Goal: Navigation & Orientation: Find specific page/section

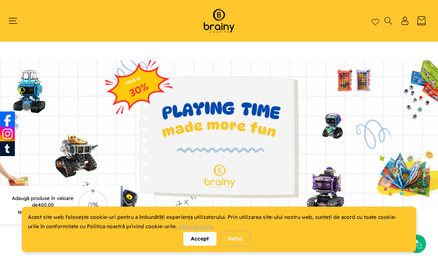
click at [197, 239] on div "Accept" at bounding box center [199, 238] width 33 height 14
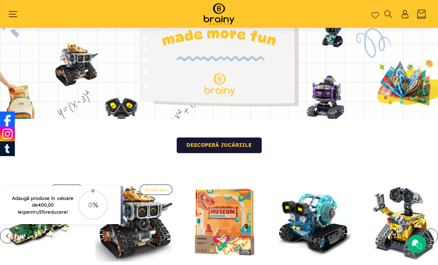
click at [191, 141] on link "Descoperă jucăriile" at bounding box center [219, 145] width 85 height 16
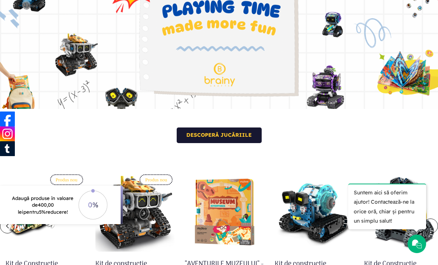
scroll to position [42, 0]
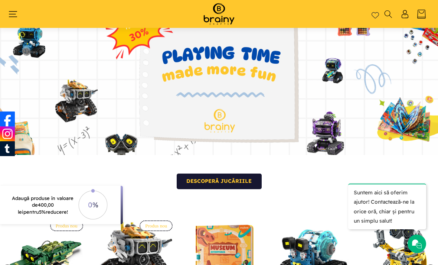
click at [357, 203] on p "Suntem aici să oferim ajutor! Contactează-ne la orice oră, chiar și pentru un s…" at bounding box center [387, 206] width 78 height 46
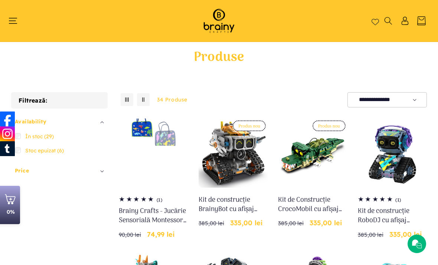
click at [19, 20] on span "Meniu" at bounding box center [16, 21] width 9 height 8
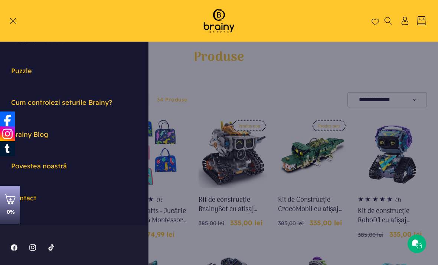
scroll to position [144, 0]
click at [20, 21] on span "Meniu" at bounding box center [16, 21] width 9 height 8
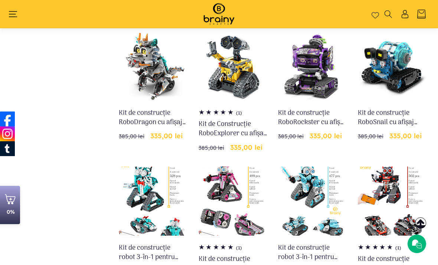
scroll to position [205, 0]
